Goal: Information Seeking & Learning: Learn about a topic

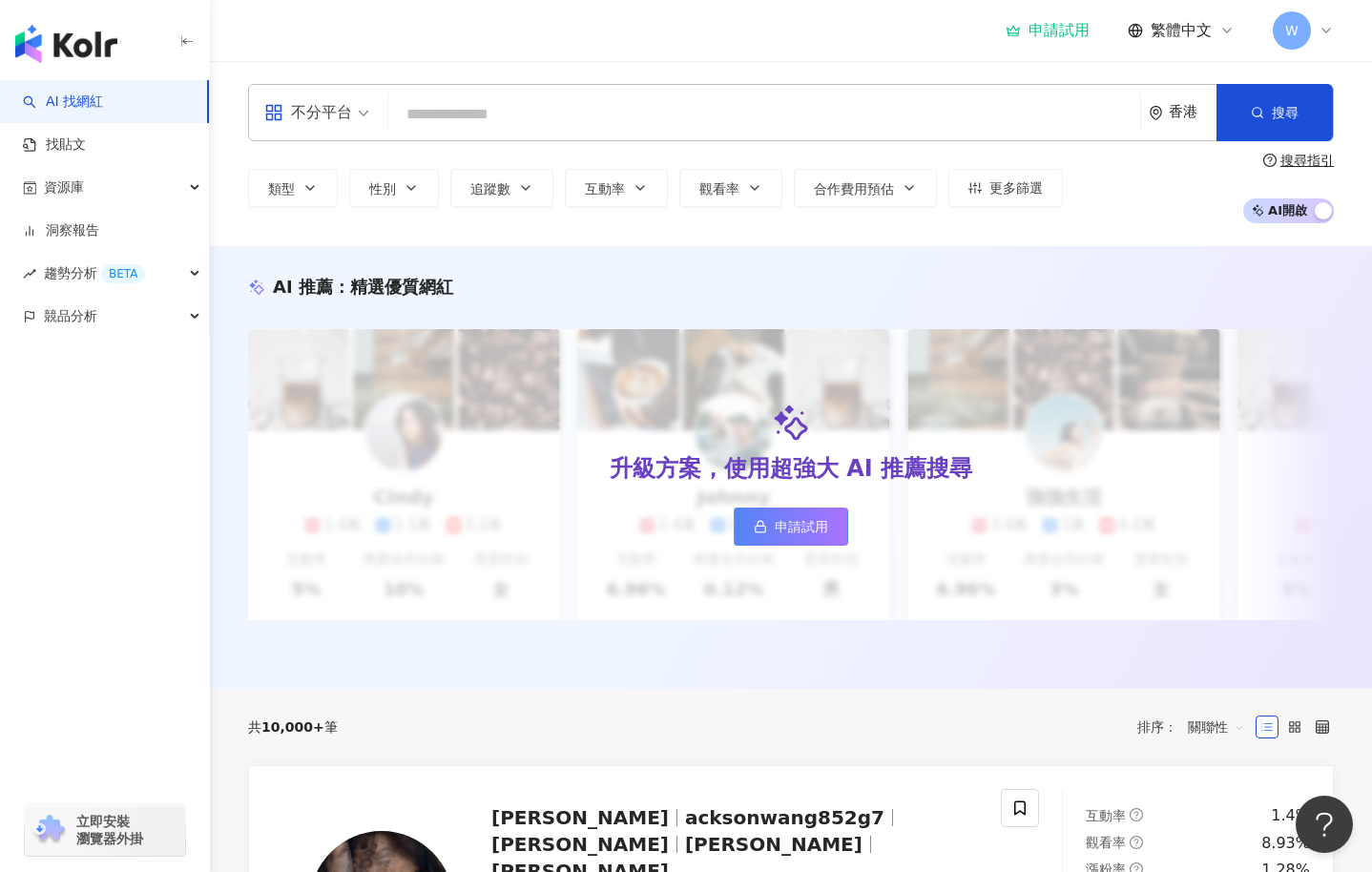
click at [556, 126] on input "search" at bounding box center [763, 115] width 737 height 36
click at [683, 147] on div "不分平台 香港 搜尋 類型 性別 追蹤數 互動率 觀看率 合作費用預估 更多篩選 搜尋指引 AI 開啟 AI 關閉" at bounding box center [791, 154] width 1163 height 139
click at [680, 133] on input "search" at bounding box center [763, 115] width 737 height 36
type input "*"
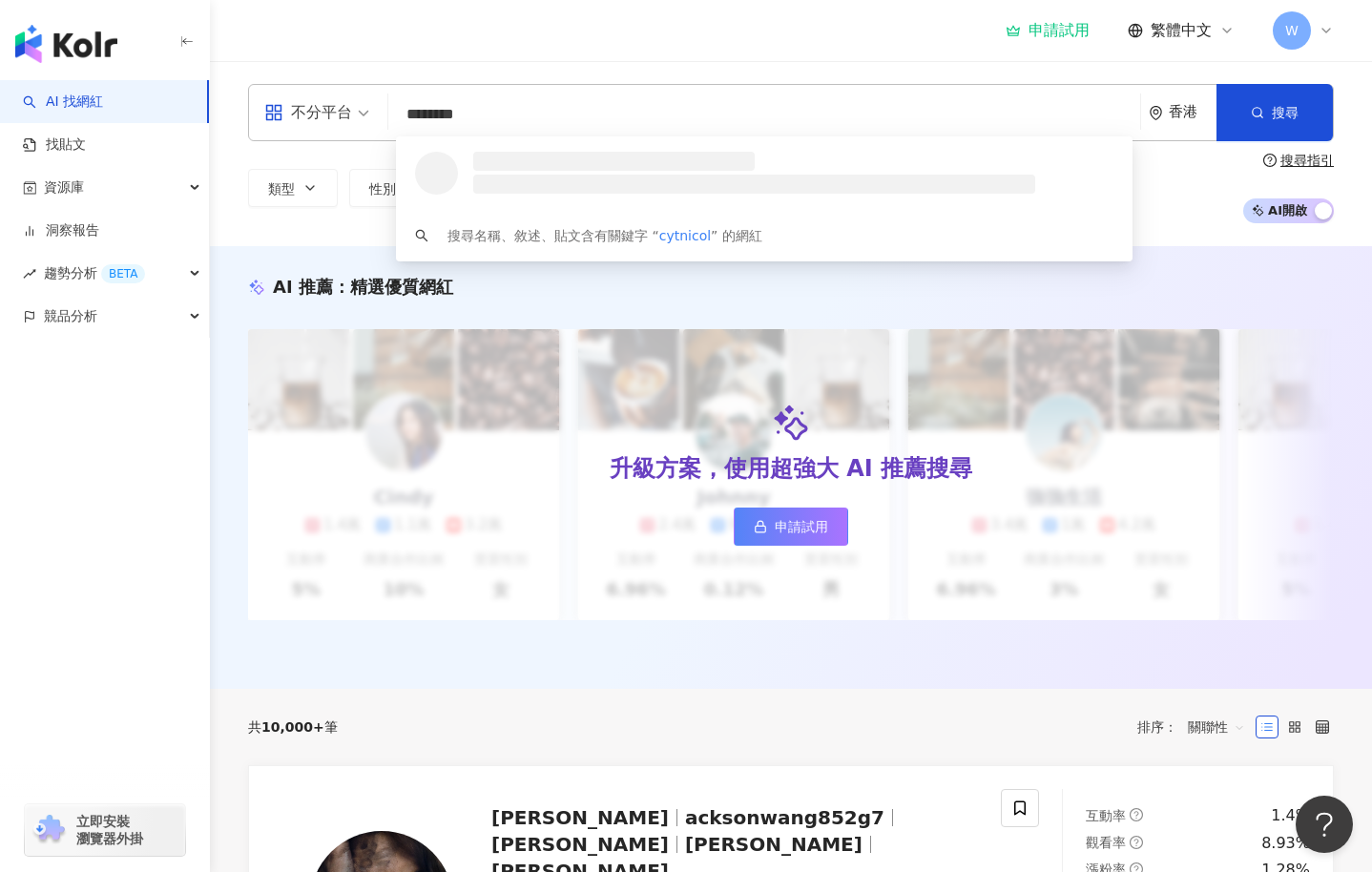
type input "*********"
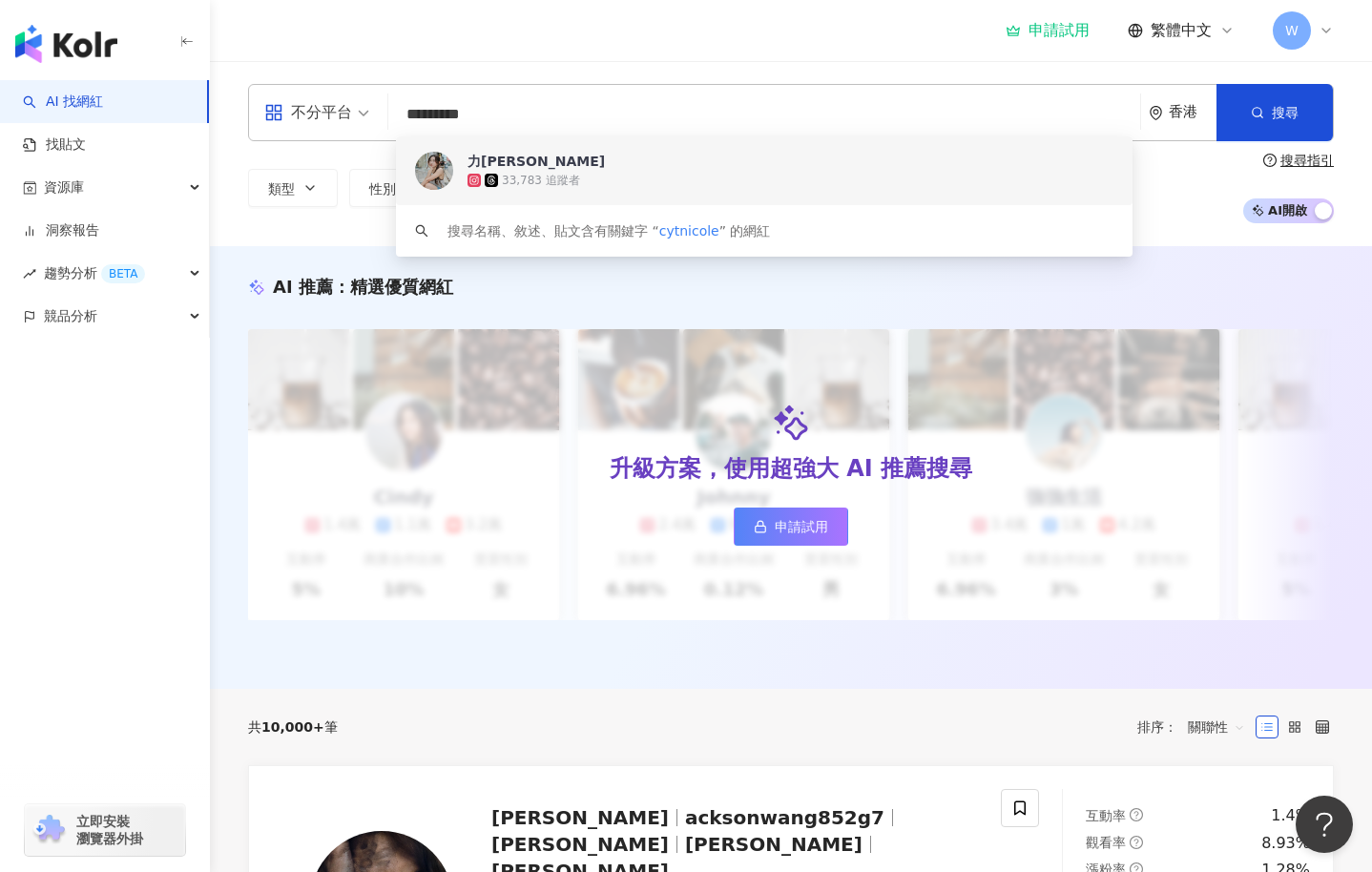
click at [730, 189] on div "33,783 追蹤者" at bounding box center [790, 181] width 646 height 19
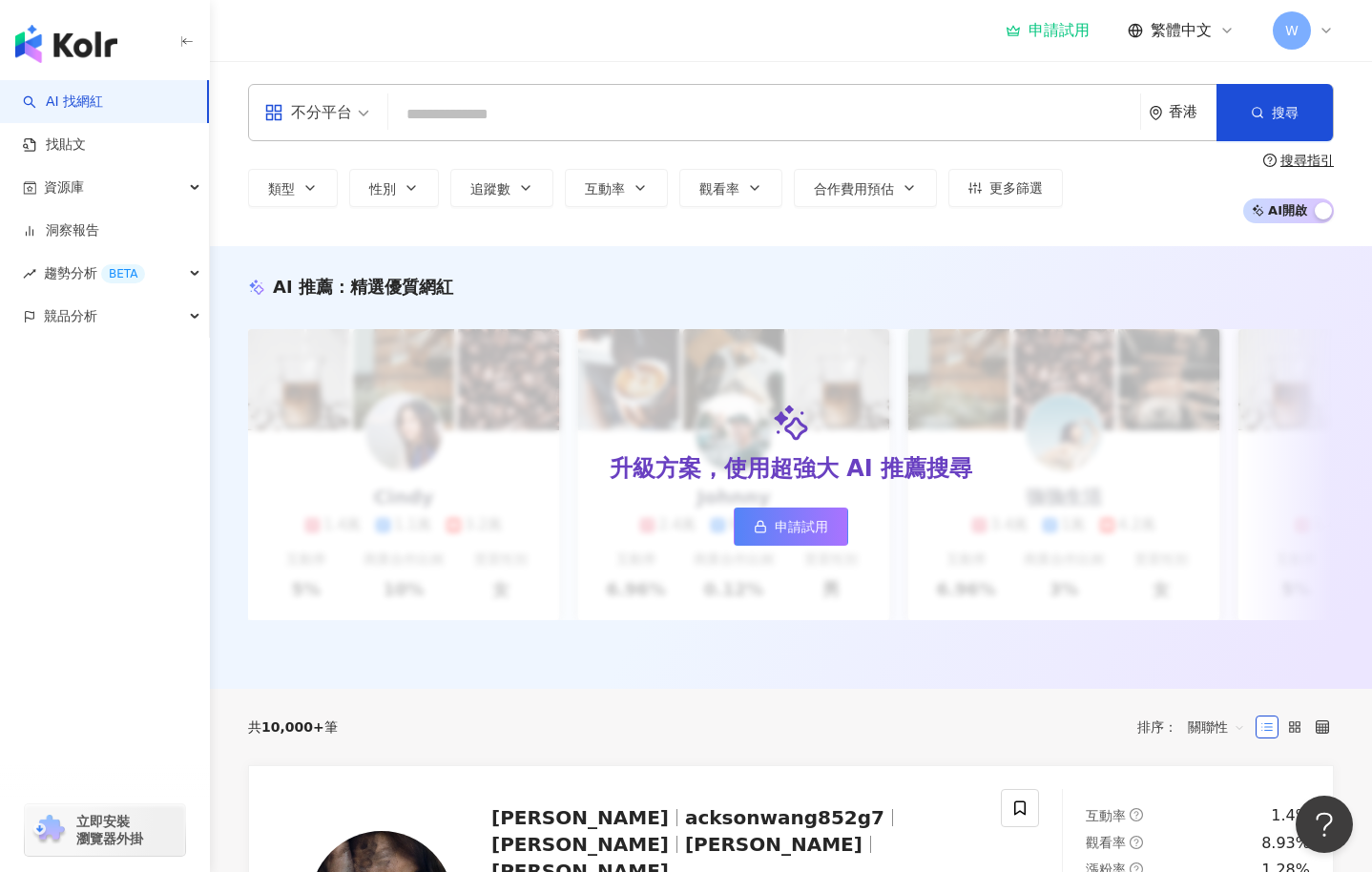
paste input "*********"
type input "*********"
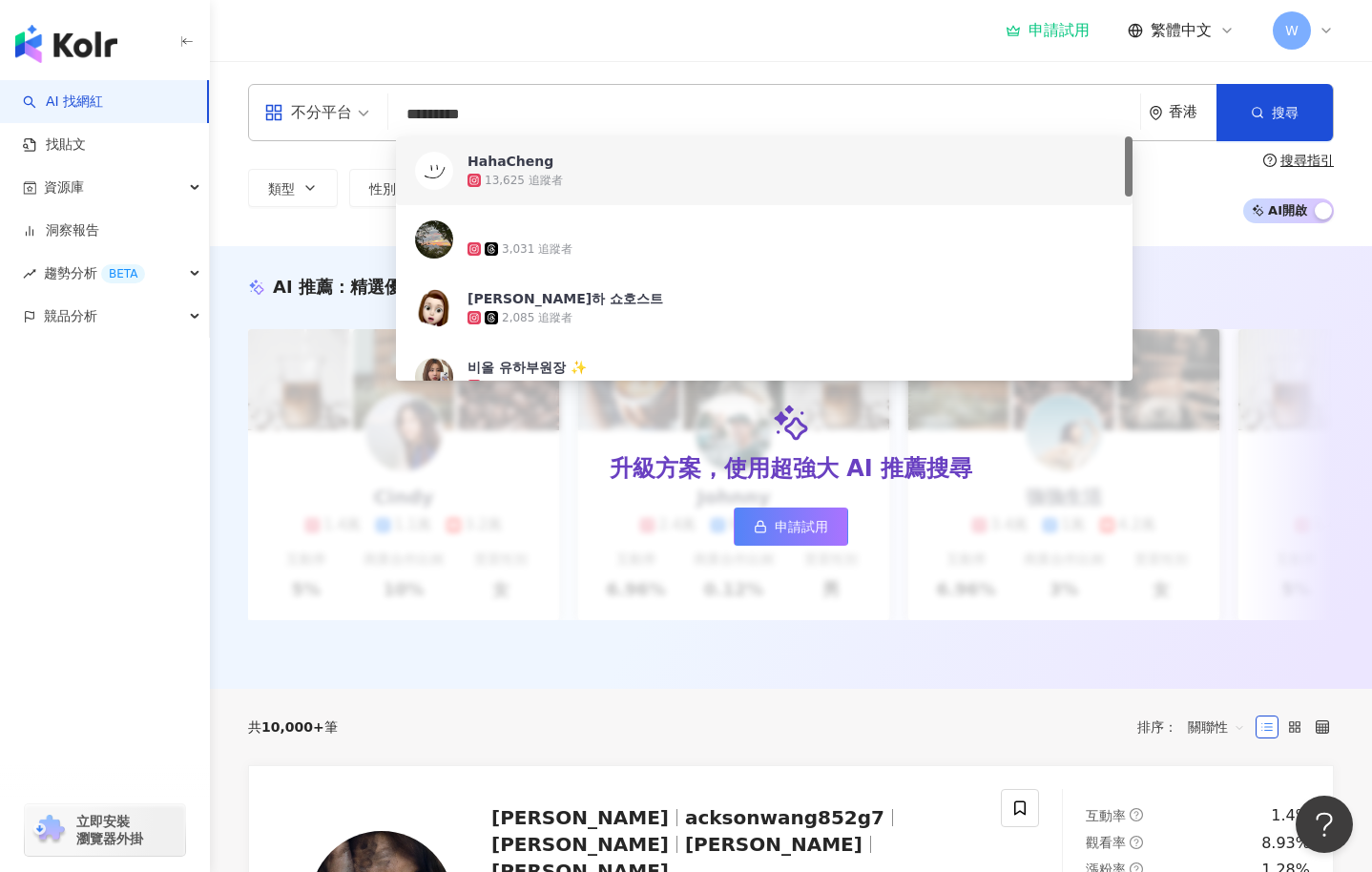
click at [571, 185] on div "13,625 追蹤者" at bounding box center [790, 181] width 646 height 19
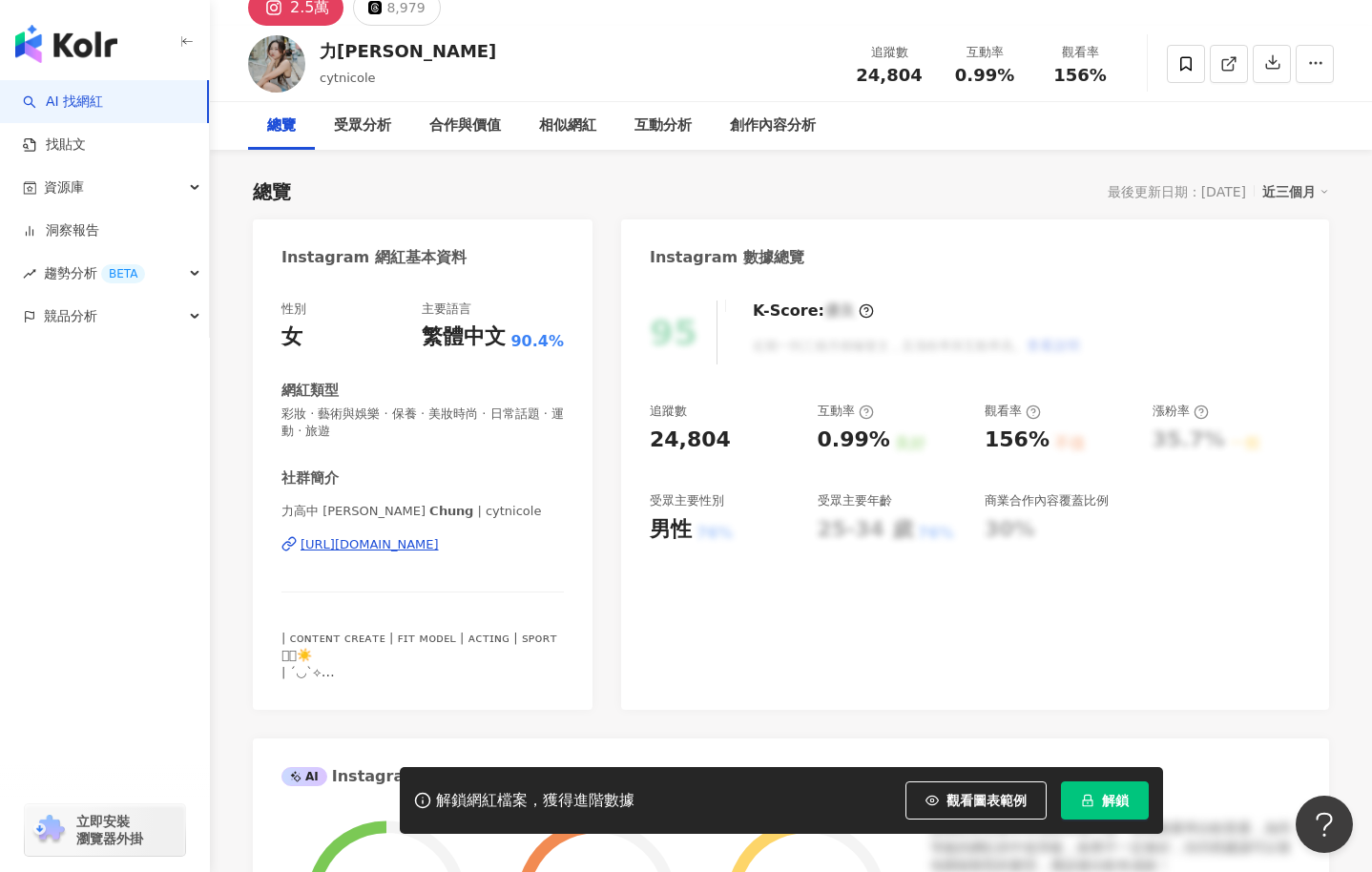
scroll to position [287, 0]
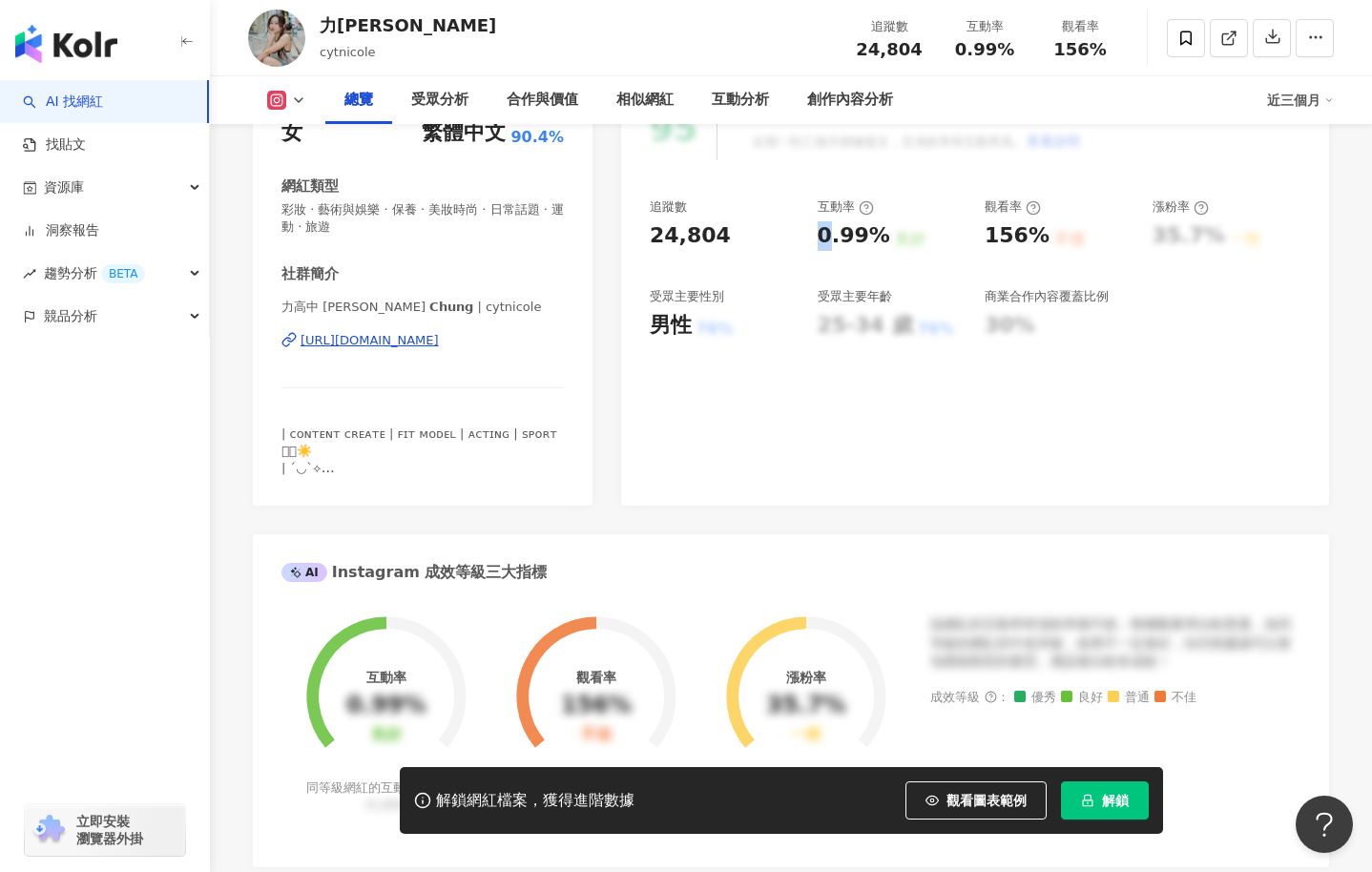
drag, startPoint x: 823, startPoint y: 240, endPoint x: 847, endPoint y: 238, distance: 24.1
click at [845, 238] on div "0.99%" at bounding box center [854, 236] width 73 height 30
click at [847, 238] on div "0.99%" at bounding box center [854, 236] width 73 height 30
click at [977, 236] on div "追蹤數 24,804 互動率 0.99% 良好 觀看率 156% 不佳 漲粉率 35.7% 一般 受眾主要性別 男性 76% 受眾主要年齡 25-34 歲 7…" at bounding box center [975, 269] width 651 height 141
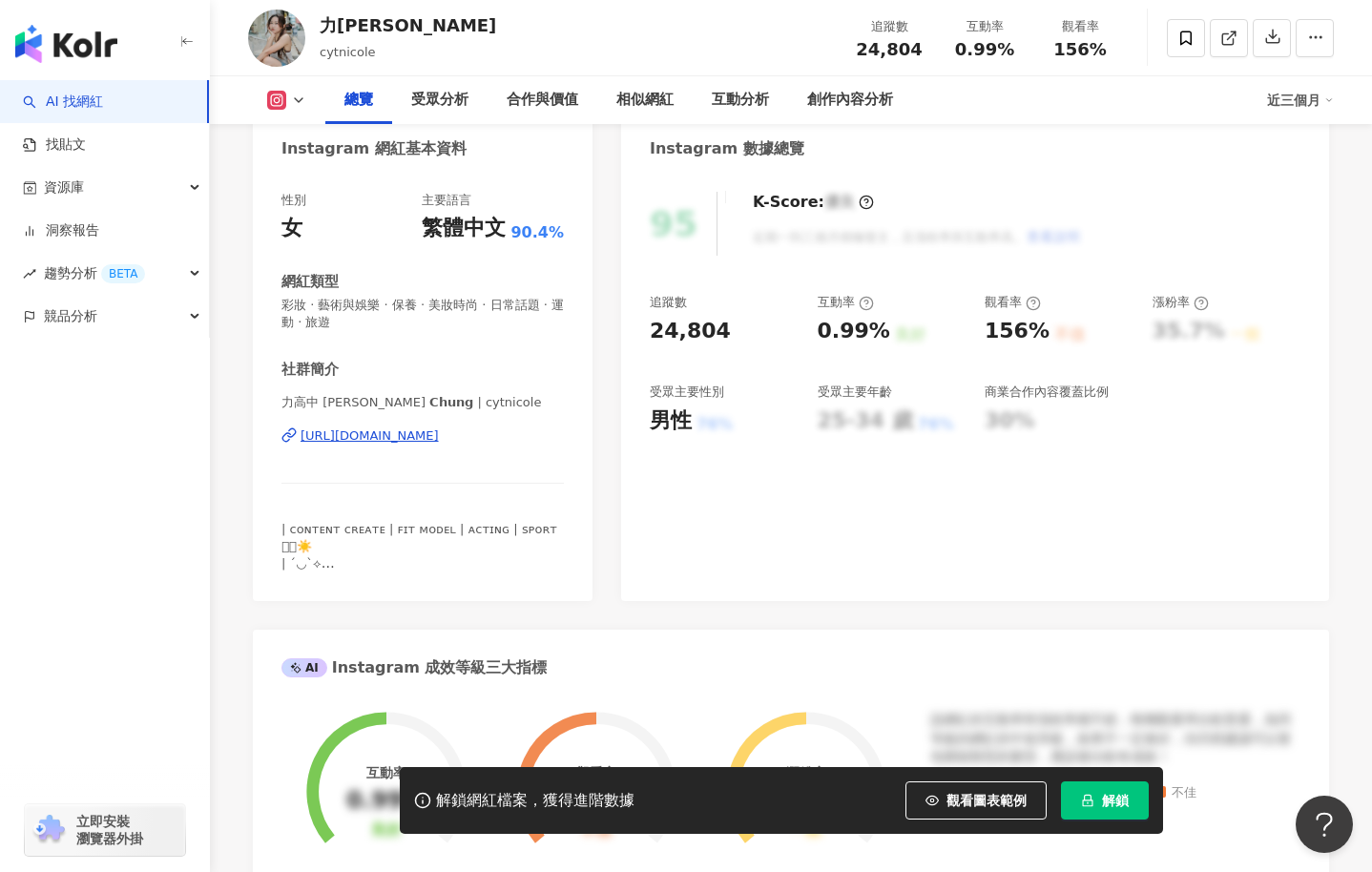
scroll to position [0, 0]
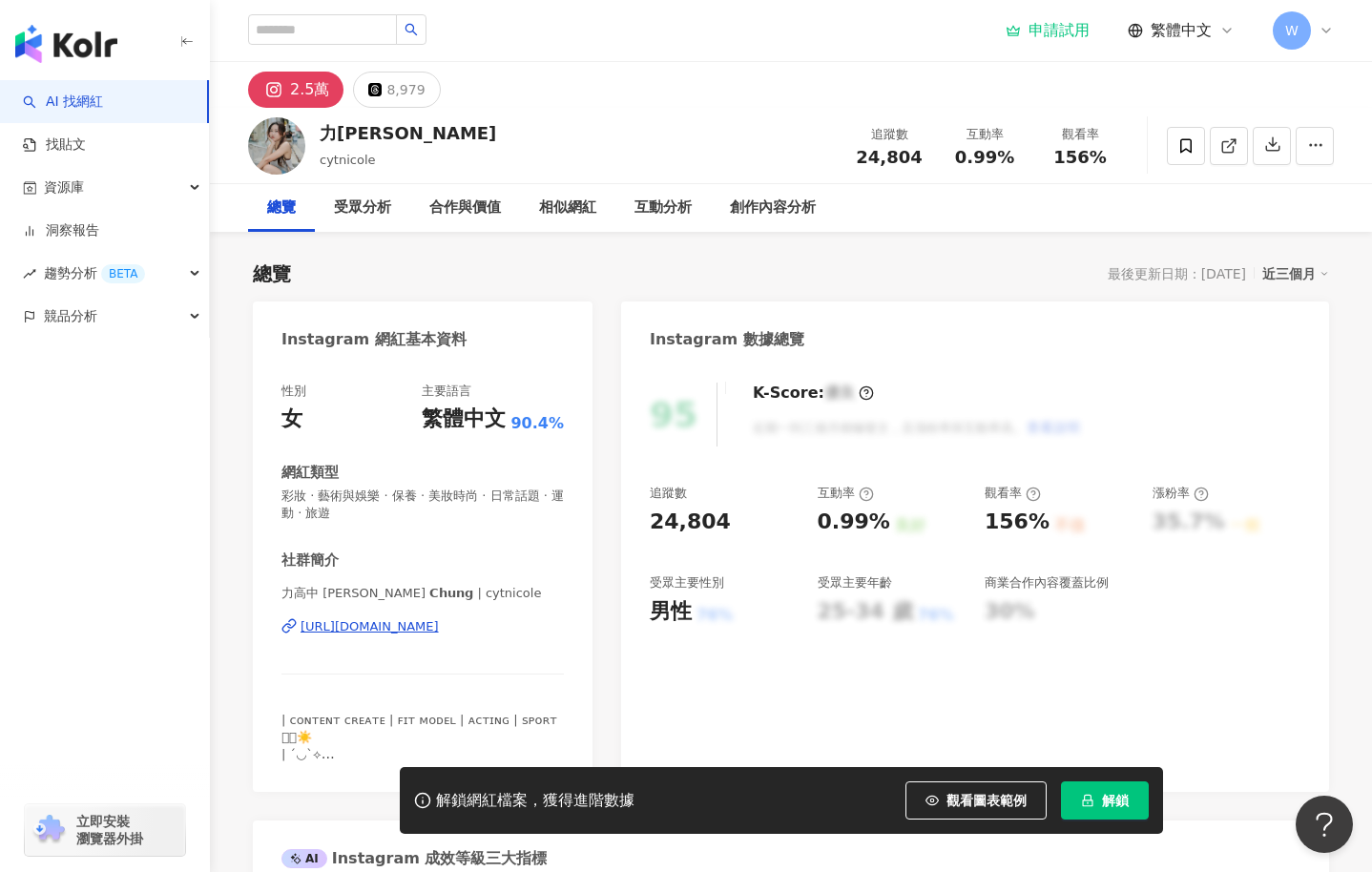
click at [297, 158] on img at bounding box center [277, 146] width 57 height 57
drag, startPoint x: 389, startPoint y: 172, endPoint x: 308, endPoint y: 164, distance: 81.4
click at [308, 164] on div "力高 Wu cytnicole 追蹤數 24,804 互動率 0.99% 觀看率 156%" at bounding box center [791, 145] width 1163 height 75
click at [374, 160] on div "cytnicole" at bounding box center [408, 160] width 177 height 19
click at [331, 159] on span "cytnicole" at bounding box center [348, 160] width 56 height 14
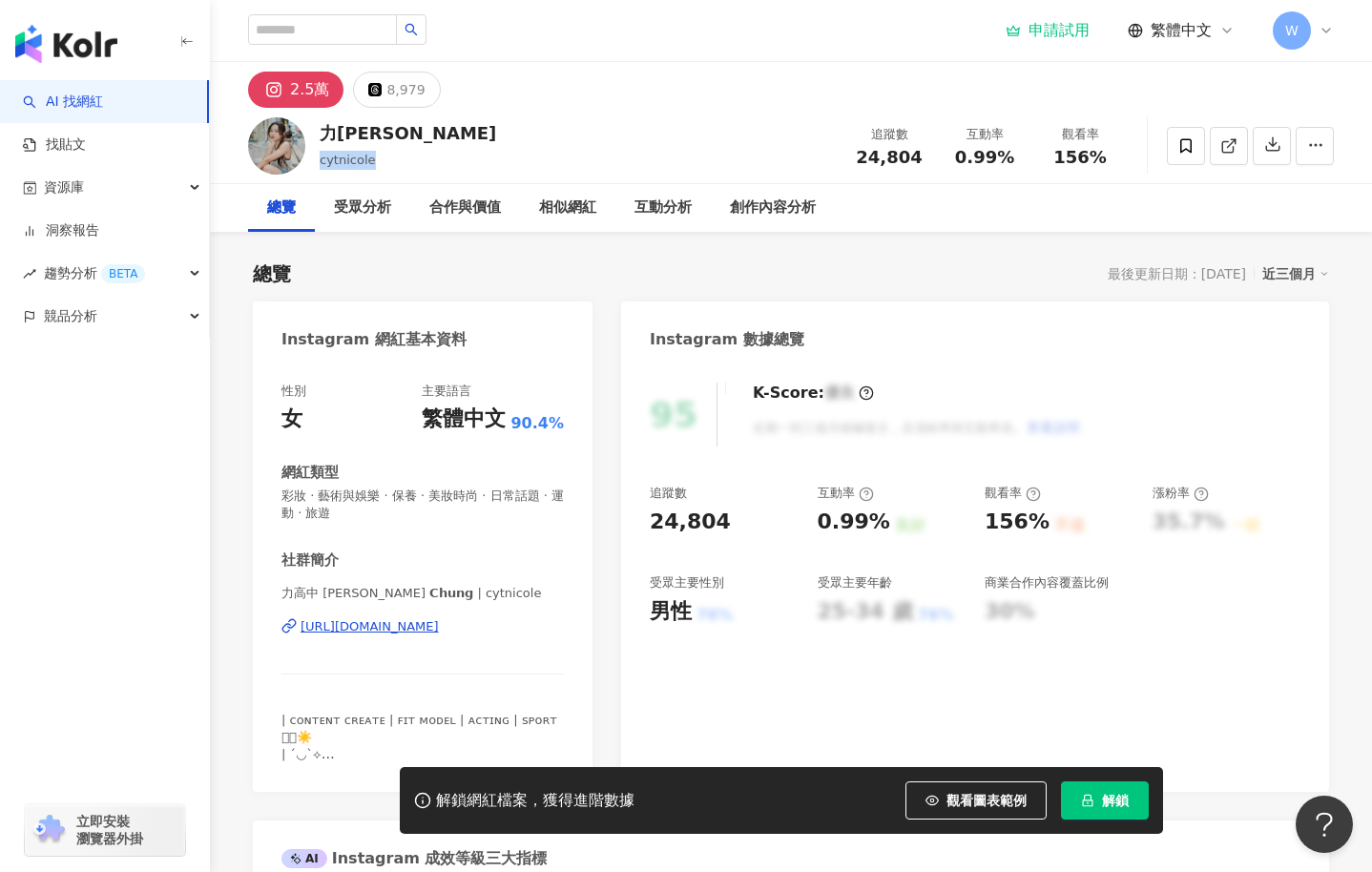
click at [331, 159] on span "cytnicole" at bounding box center [348, 160] width 56 height 14
copy span "cytnicole"
click at [397, 32] on input "search" at bounding box center [323, 30] width 149 height 31
paste input "**********"
type input "**********"
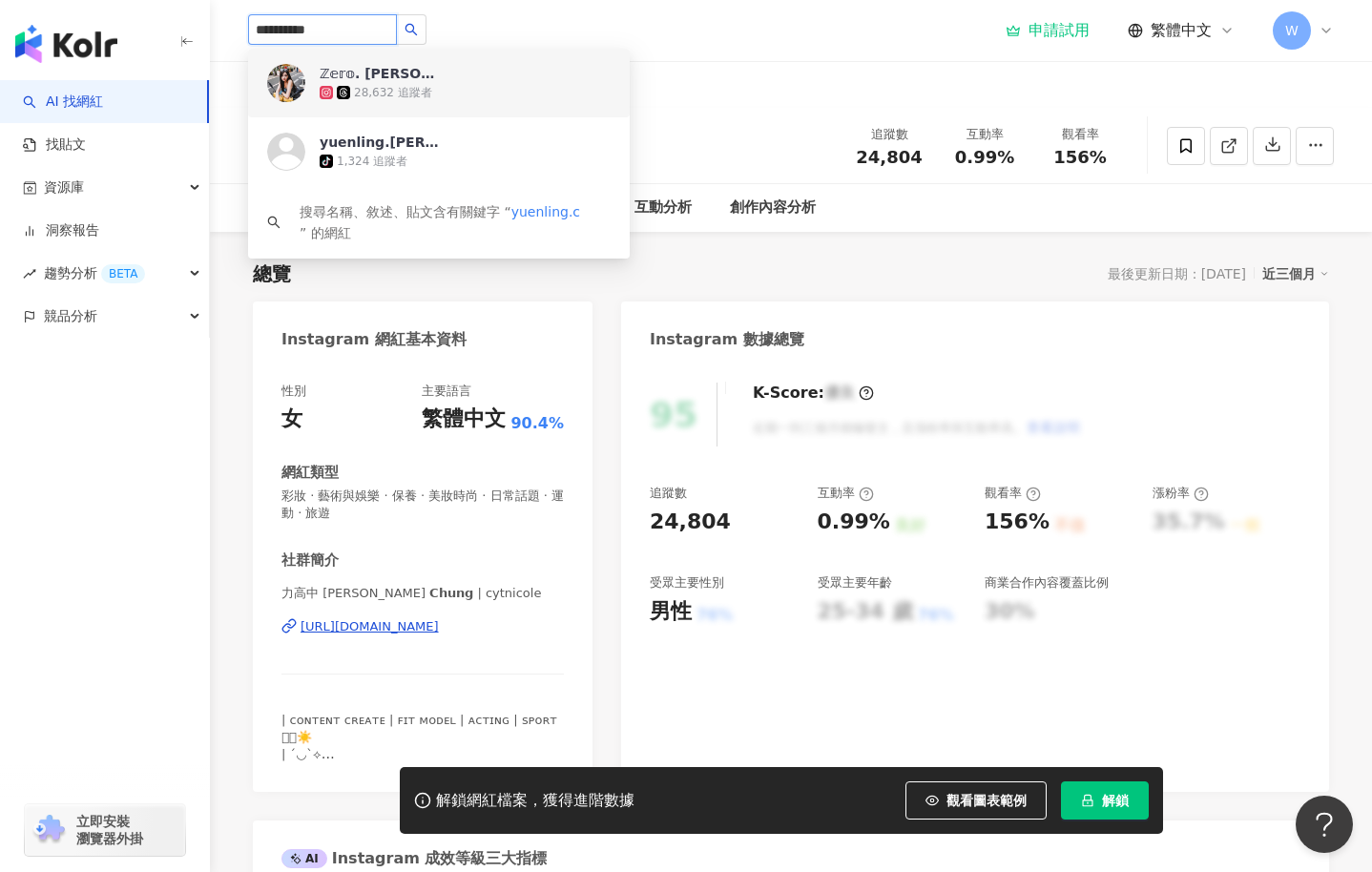
click at [418, 103] on div "ℤ𝕖𝕣𝕠. 鍾菀菱 KBG 28,632 追蹤者" at bounding box center [439, 83] width 382 height 69
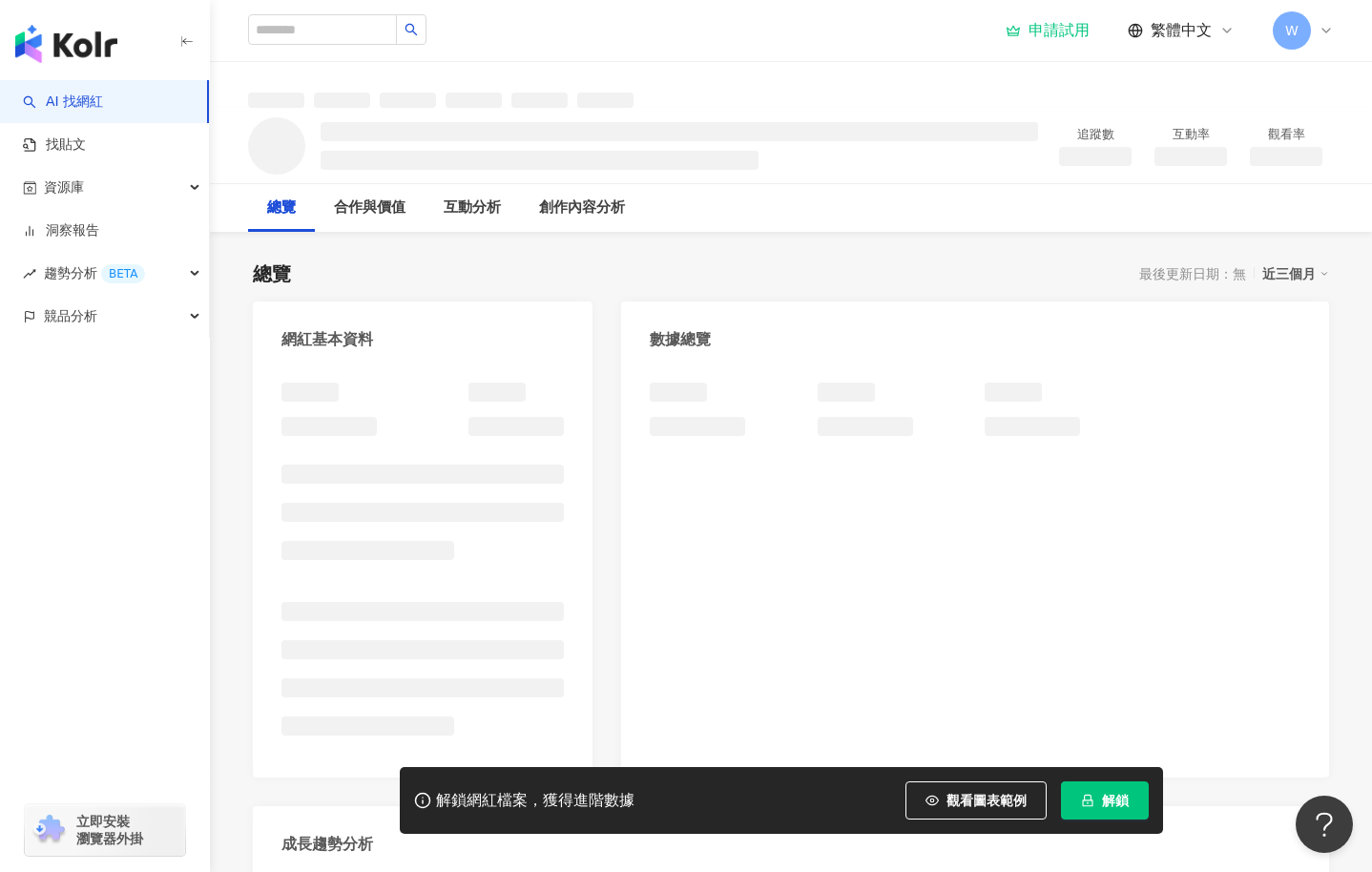
click at [67, 617] on div "AI 找網紅 找貼文 資源庫 洞察報告 趨勢分析 BETA 競品分析 立即安裝 瀏覽器外掛" at bounding box center [105, 476] width 210 height 792
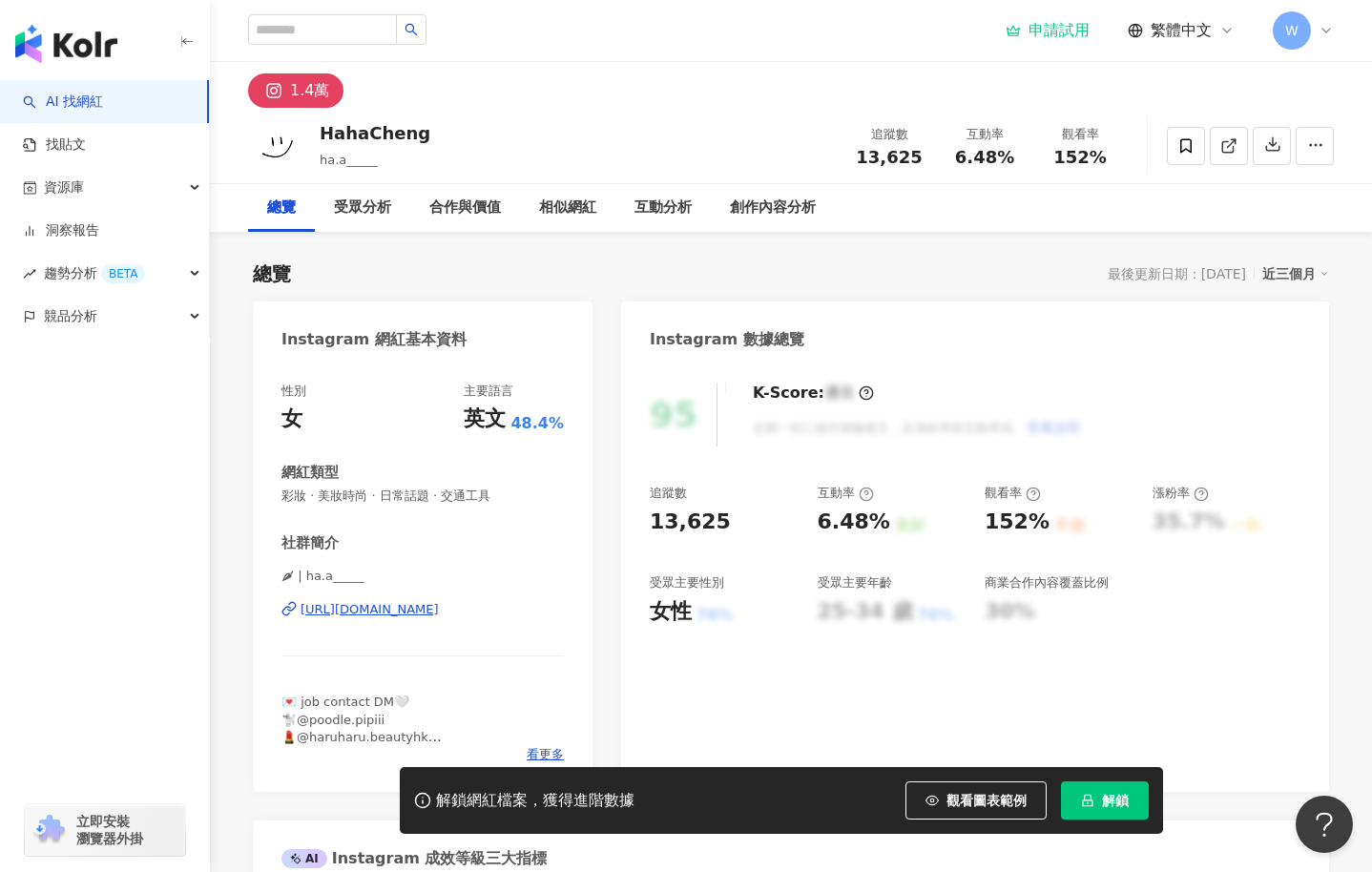
click at [858, 526] on div "6.48%" at bounding box center [854, 521] width 73 height 30
click at [809, 556] on div "追蹤數 13,625 互動率 6.48% 良好 觀看率 152% 不佳 漲粉率 35.7% 一般 受眾主要性別 女性 76% 受眾主要年齡 25-34 歲 7…" at bounding box center [975, 555] width 651 height 141
click at [644, 586] on div "95 K-Score : 優良 近期一到三個月積極發文，且漲粉率與互動率高。 查看說明 追蹤數 13,625 互動率 6.48% 良好 觀看率 152% 不佳…" at bounding box center [975, 578] width 708 height 428
drag, startPoint x: 816, startPoint y: 521, endPoint x: 878, endPoint y: 526, distance: 62.2
click at [878, 526] on div "追蹤數 13,625 互動率 6.48% 良好 觀看率 152% 不佳 漲粉率 35.7% 一般 受眾主要性別 女性 76% 受眾主要年齡 25-34 歲 7…" at bounding box center [975, 555] width 651 height 141
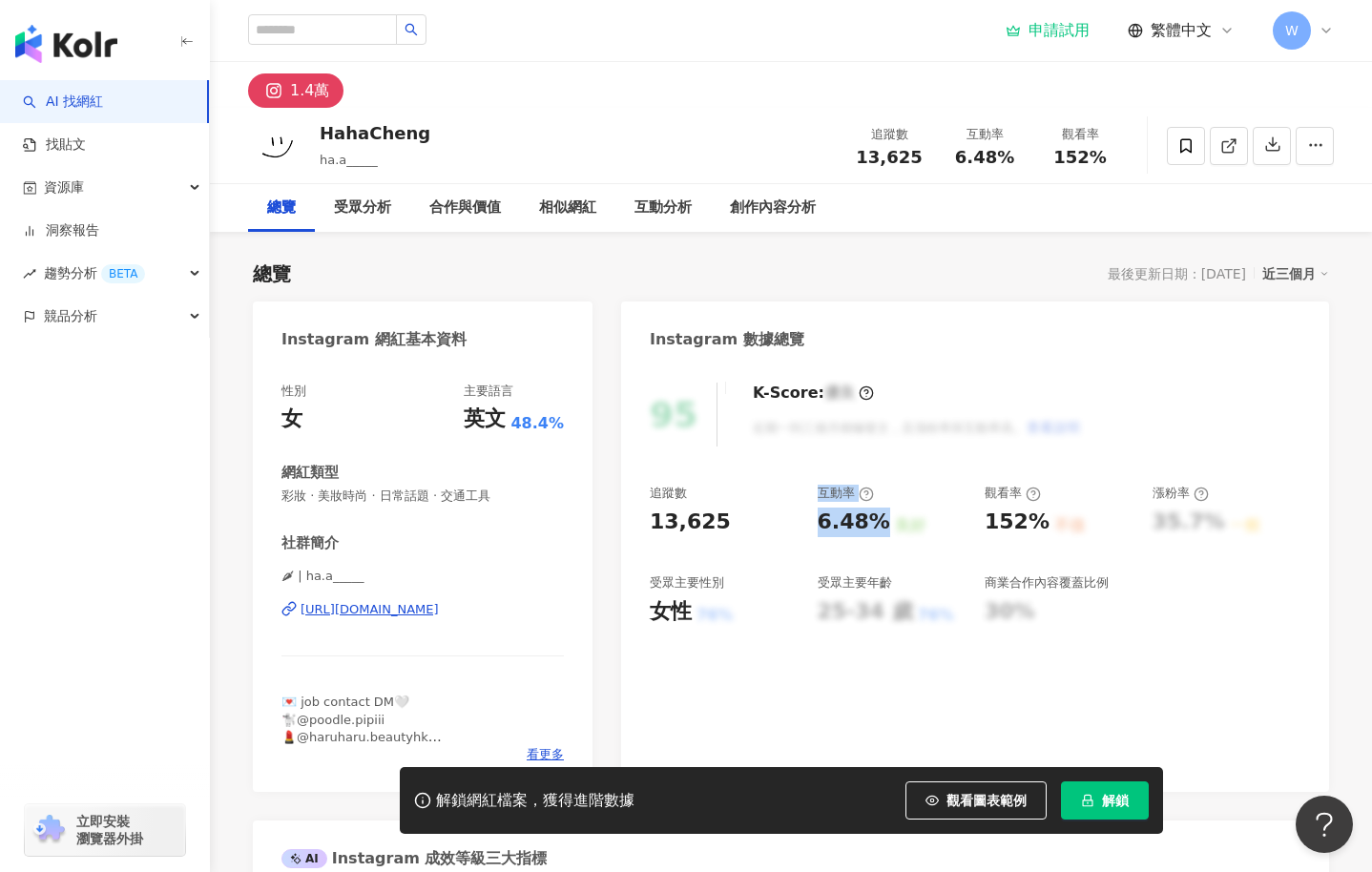
click at [878, 526] on div "6.48%" at bounding box center [854, 521] width 73 height 30
drag, startPoint x: 882, startPoint y: 527, endPoint x: 818, endPoint y: 526, distance: 64.0
click at [818, 526] on div "6.48% 良好" at bounding box center [892, 521] width 149 height 30
copy div "6.48%"
click at [977, 514] on div "追蹤數 13,625 互動率 6.48% 良好 觀看率 152% 不佳 漲粉率 35.7% 一般 受眾主要性別 女性 76% 受眾主要年齡 25-34 歲 7…" at bounding box center [975, 555] width 651 height 141
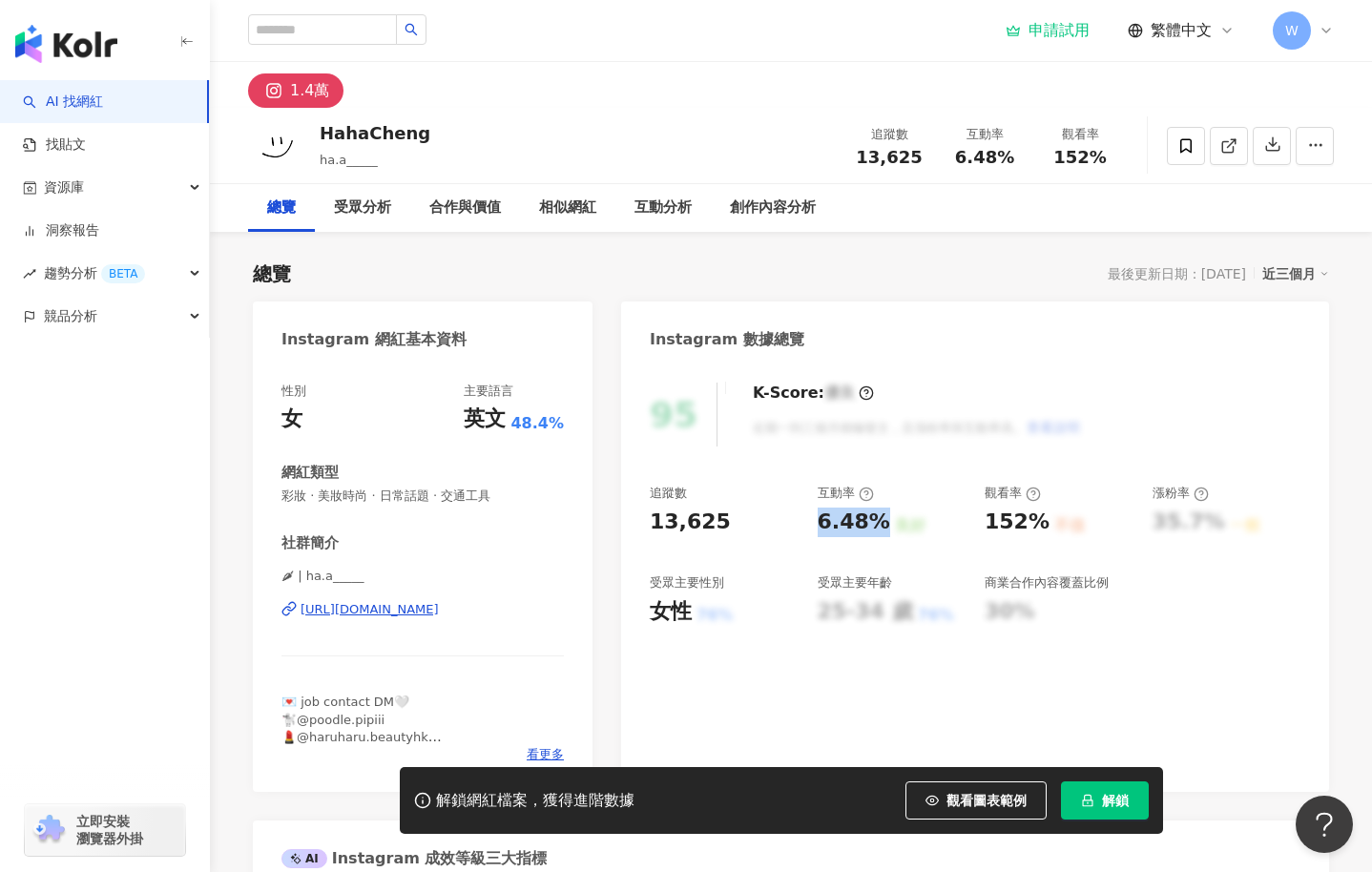
click at [1027, 524] on div "152%" at bounding box center [1018, 521] width 65 height 30
click at [1055, 522] on div "不佳" at bounding box center [1070, 525] width 31 height 21
click at [1024, 527] on div "152%" at bounding box center [1018, 521] width 65 height 30
click at [1018, 529] on div "152%" at bounding box center [1018, 521] width 65 height 30
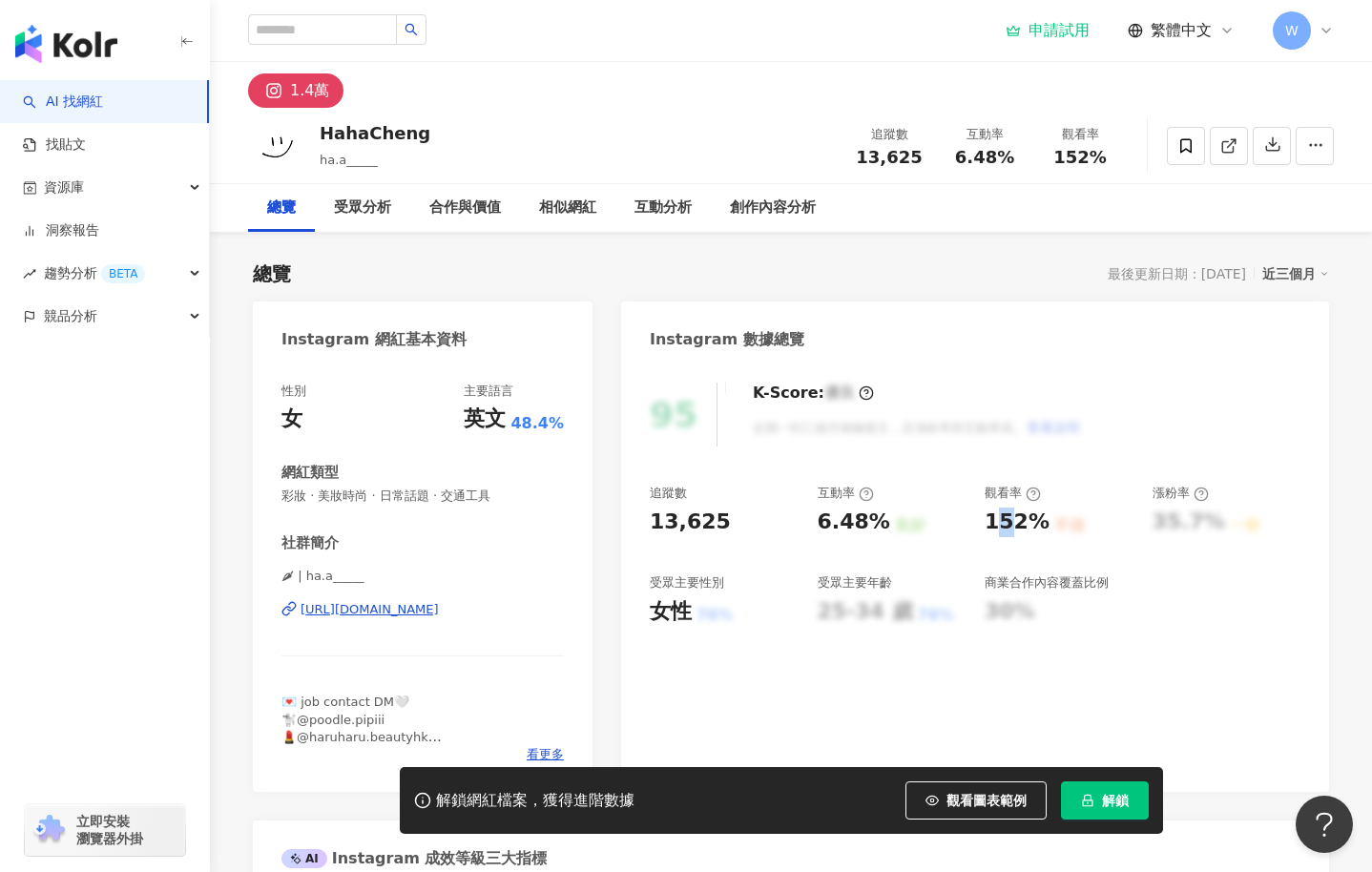
drag, startPoint x: 994, startPoint y: 534, endPoint x: 1011, endPoint y: 531, distance: 17.3
click at [1011, 531] on div "152%" at bounding box center [1018, 521] width 65 height 30
drag, startPoint x: 992, startPoint y: 528, endPoint x: 1036, endPoint y: 526, distance: 44.0
click at [1036, 526] on div "152%" at bounding box center [1018, 521] width 65 height 30
copy div "152%"
